Goal: Navigation & Orientation: Find specific page/section

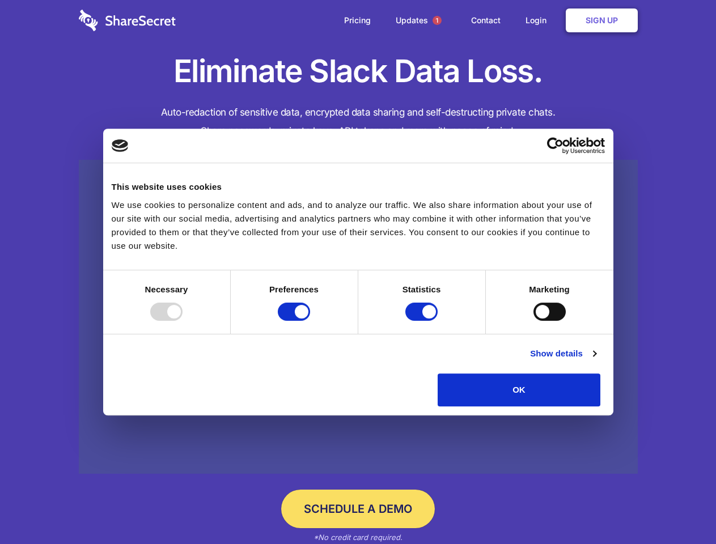
click at [183, 321] on div at bounding box center [166, 312] width 32 height 18
click at [310, 321] on input "Preferences" at bounding box center [294, 312] width 32 height 18
checkbox input "false"
click at [423, 321] on input "Statistics" at bounding box center [421, 312] width 32 height 18
checkbox input "false"
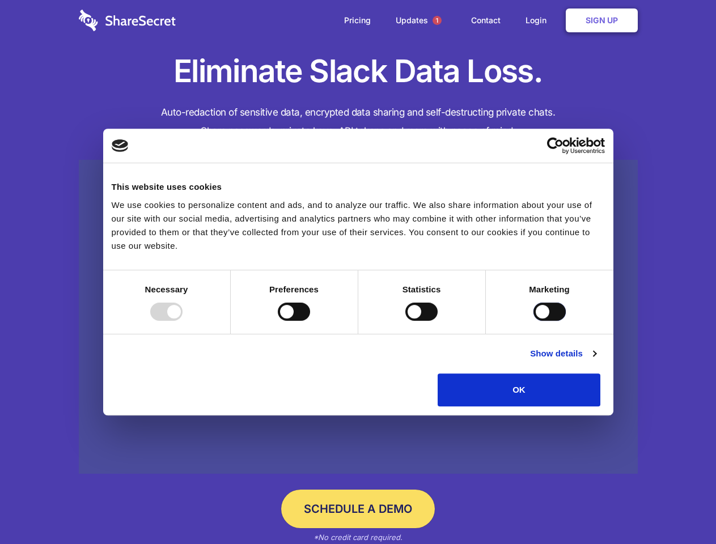
click at [533, 321] on input "Marketing" at bounding box center [549, 312] width 32 height 18
checkbox input "true"
click at [596, 361] on link "Show details" at bounding box center [563, 354] width 66 height 14
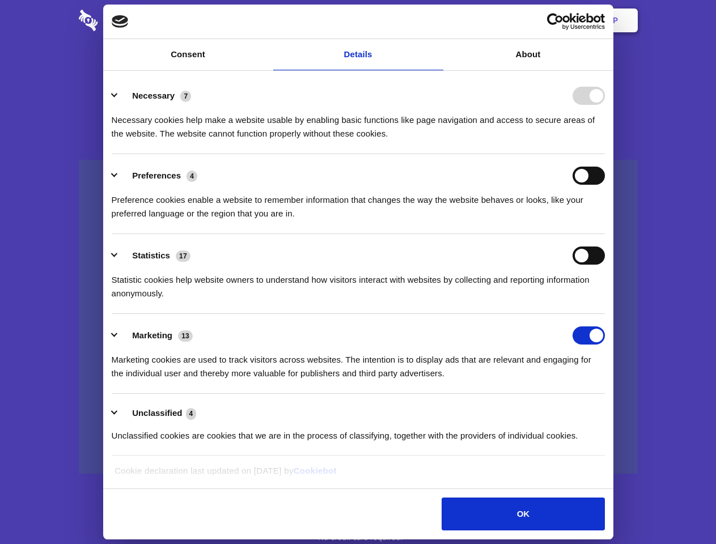
click at [605, 154] on li "Necessary 7 Necessary cookies help make a website usable by enabling basic func…" at bounding box center [358, 114] width 493 height 80
click at [437, 20] on span "1" at bounding box center [437, 20] width 9 height 9
